Goal: Task Accomplishment & Management: Manage account settings

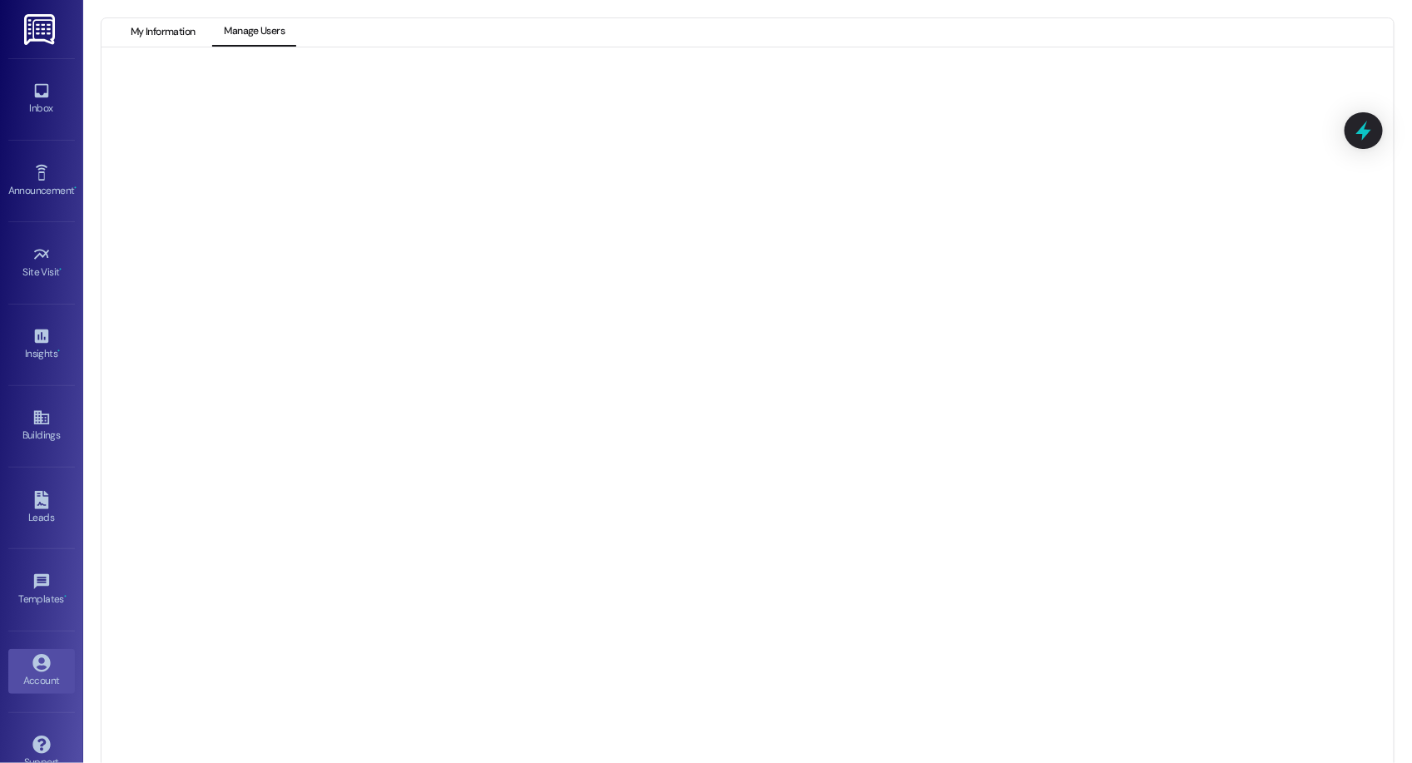
click at [146, 45] on button "My Information" at bounding box center [162, 32] width 87 height 28
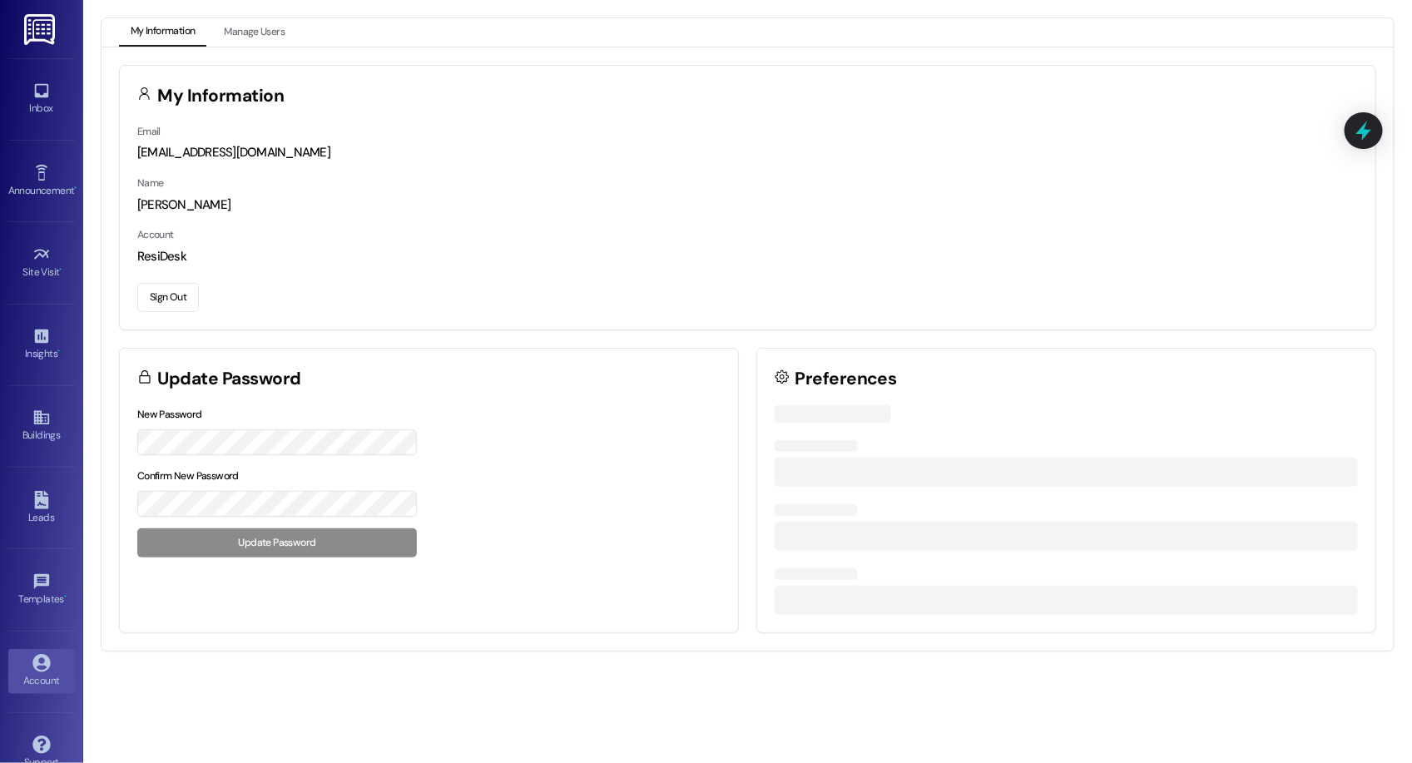
click at [156, 288] on button "Sign Out" at bounding box center [168, 297] width 62 height 29
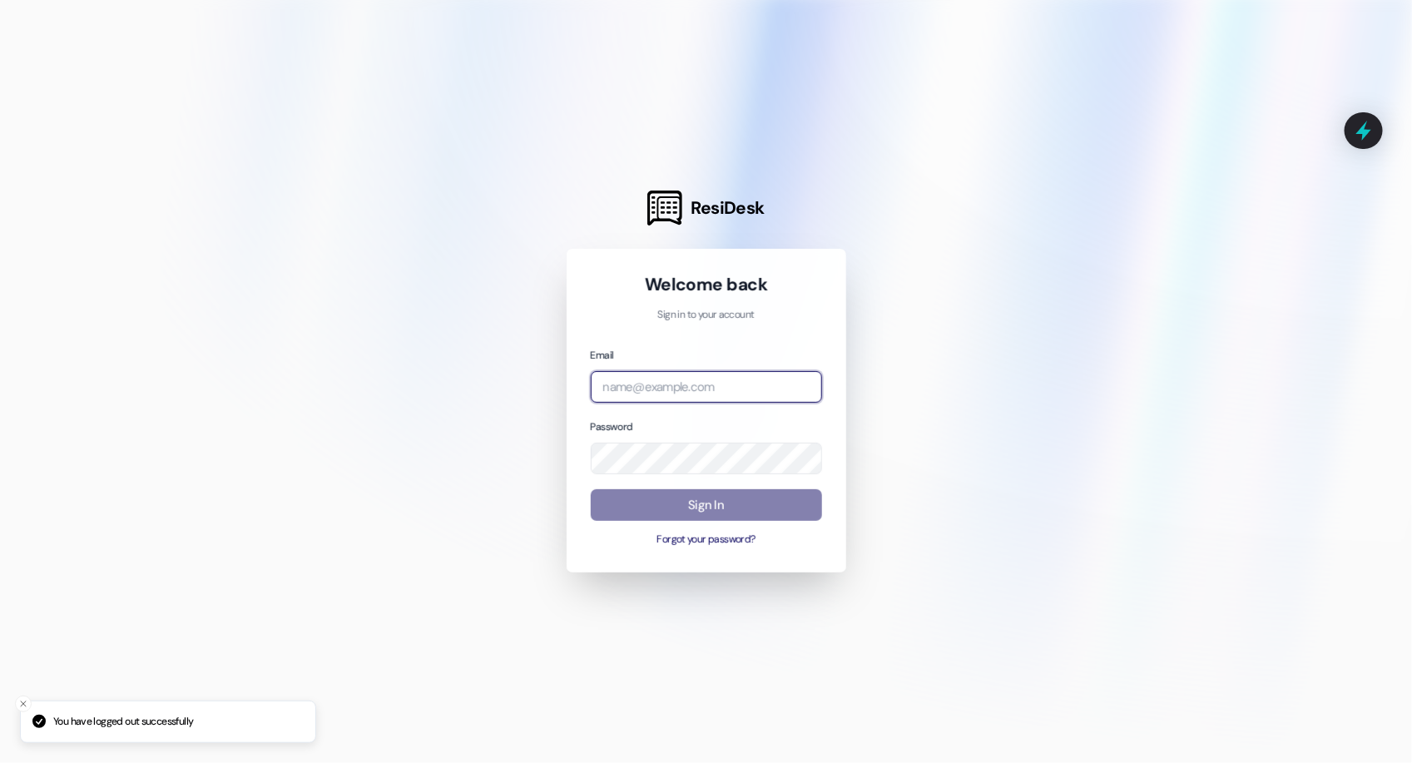
click at [657, 389] on input "email" at bounding box center [706, 387] width 231 height 32
click at [0, 762] on com-1password-button at bounding box center [0, 763] width 0 height 0
type input "[EMAIL_ADDRESS][DOMAIN_NAME]"
